Goal: Find specific page/section: Find specific page/section

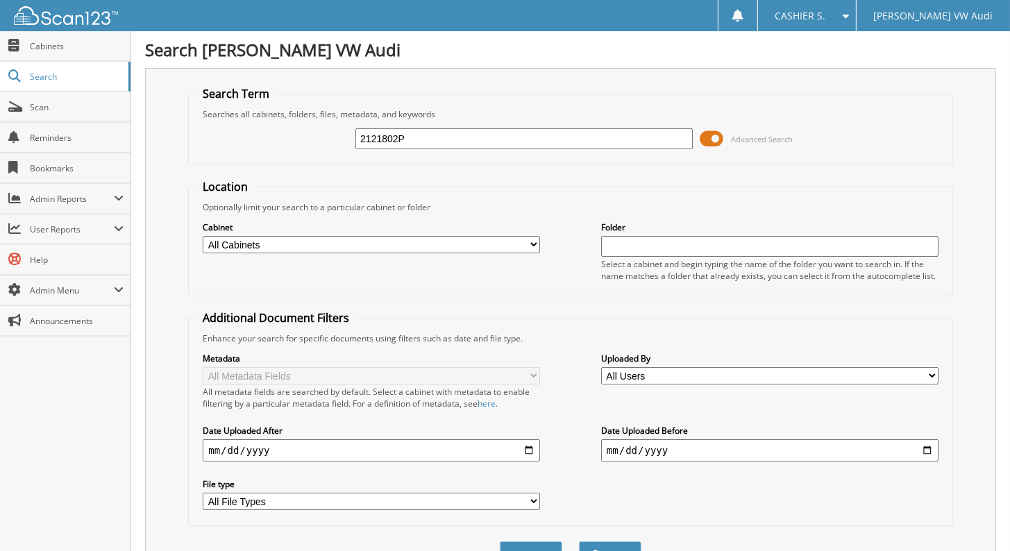
type input "2121802P"
click at [579, 542] on button "Search" at bounding box center [610, 555] width 63 height 26
click at [711, 139] on span at bounding box center [712, 138] width 24 height 21
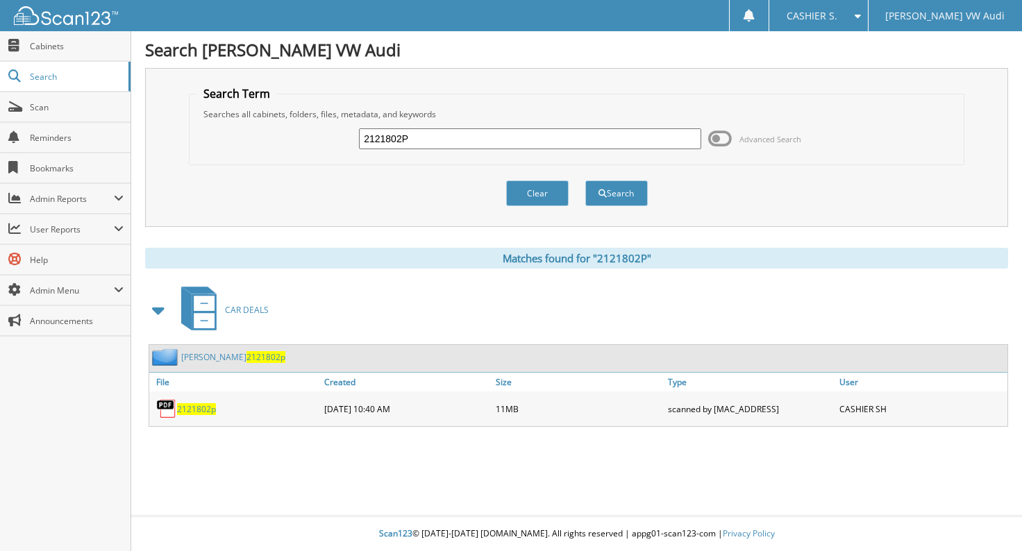
click at [220, 356] on link "[PERSON_NAME] 2121802p" at bounding box center [233, 357] width 104 height 12
